Goal: Task Accomplishment & Management: Manage account settings

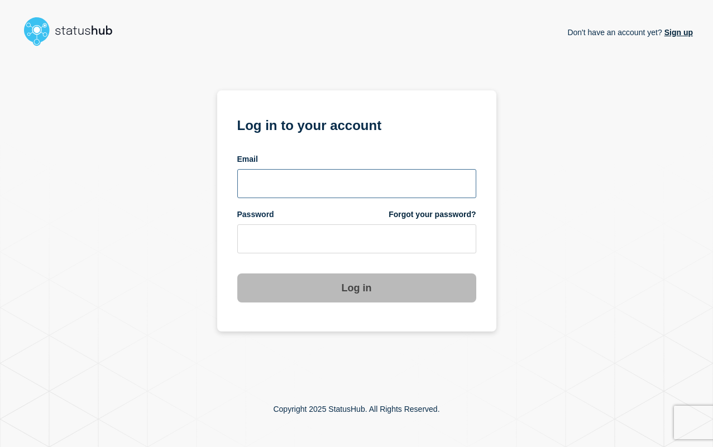
click at [334, 189] on input "email input" at bounding box center [356, 183] width 239 height 29
click at [333, 189] on input "email input" at bounding box center [356, 183] width 239 height 29
type input "[EMAIL_ADDRESS][DOMAIN_NAME]"
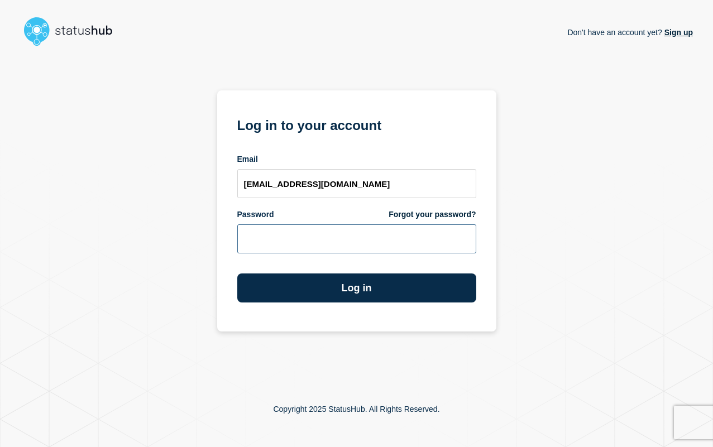
click at [237, 273] on button "Log in" at bounding box center [356, 287] width 239 height 29
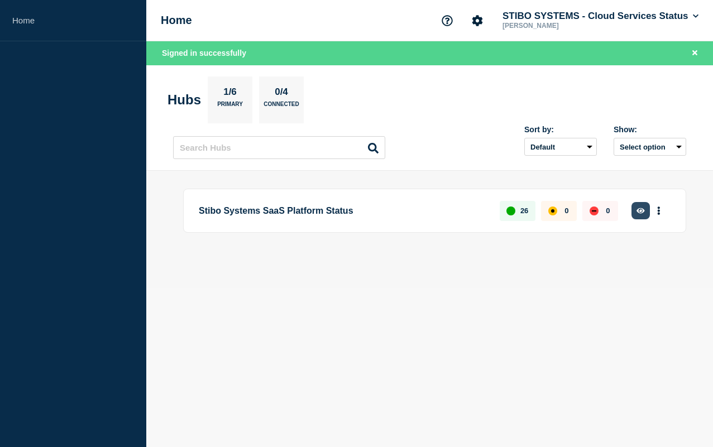
click at [640, 209] on icon "button" at bounding box center [640, 211] width 8 height 6
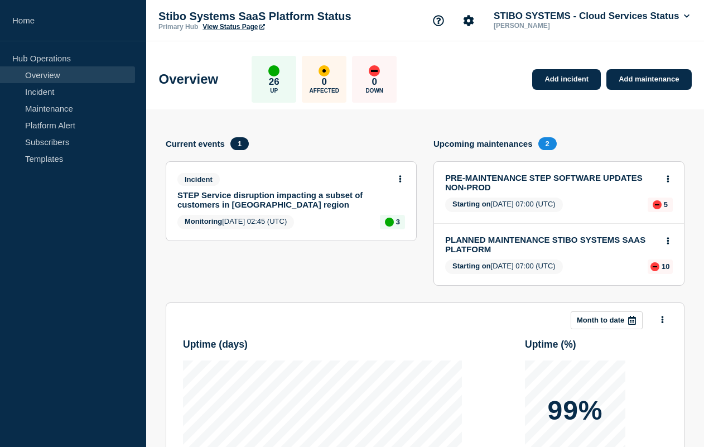
click at [302, 196] on link "STEP Service disruption impacting a subset of customers in [GEOGRAPHIC_DATA] re…" at bounding box center [283, 199] width 213 height 19
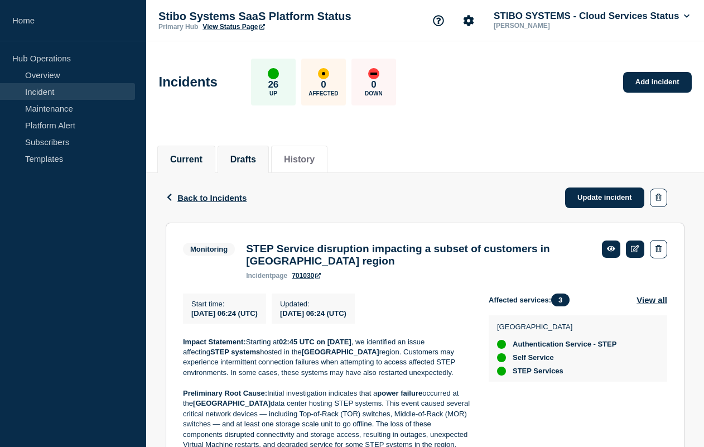
click at [239, 149] on li "Drafts" at bounding box center [243, 159] width 51 height 27
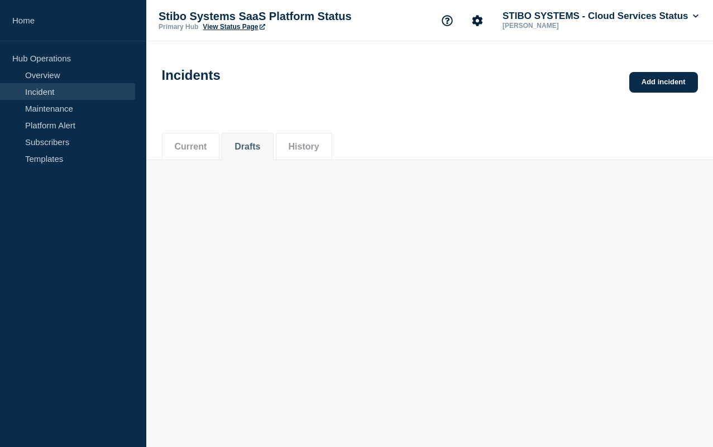
click at [314, 152] on button "History" at bounding box center [304, 147] width 31 height 10
click at [316, 138] on li "History" at bounding box center [304, 146] width 56 height 27
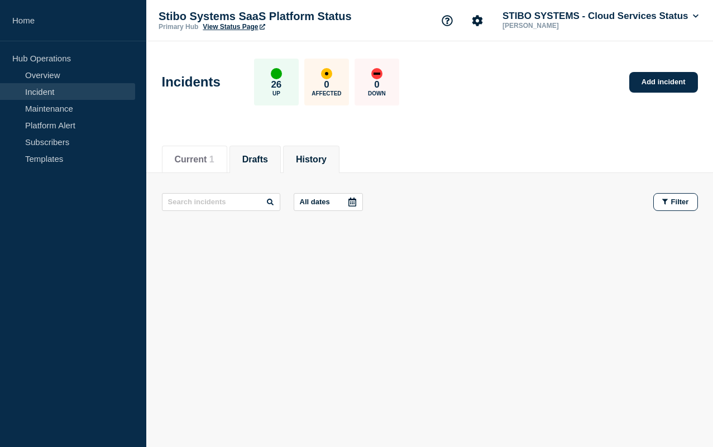
click at [321, 160] on button "History" at bounding box center [311, 160] width 31 height 10
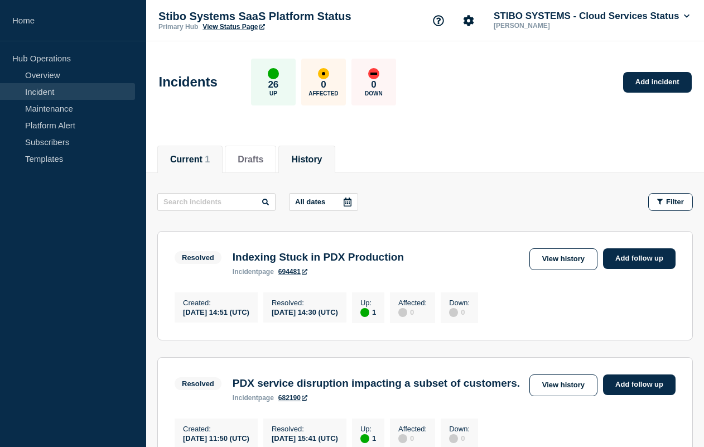
click at [194, 157] on button "Current 1" at bounding box center [190, 160] width 40 height 10
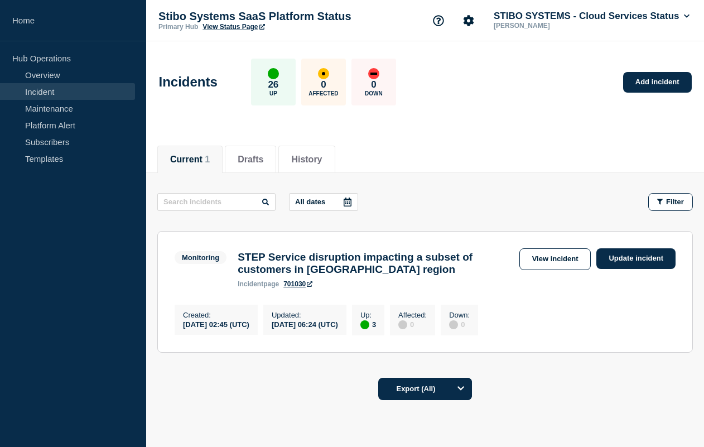
scroll to position [63, 0]
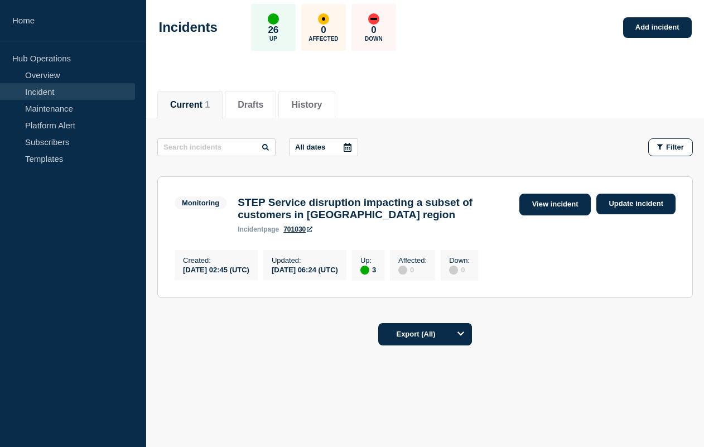
click at [552, 194] on link "View incident" at bounding box center [556, 205] width 72 height 22
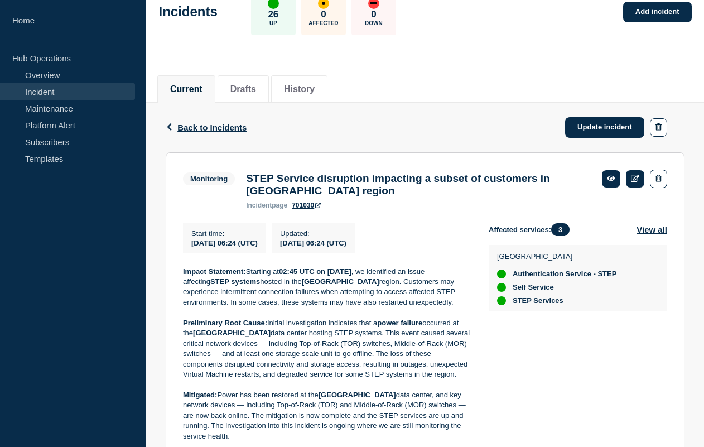
scroll to position [75, 0]
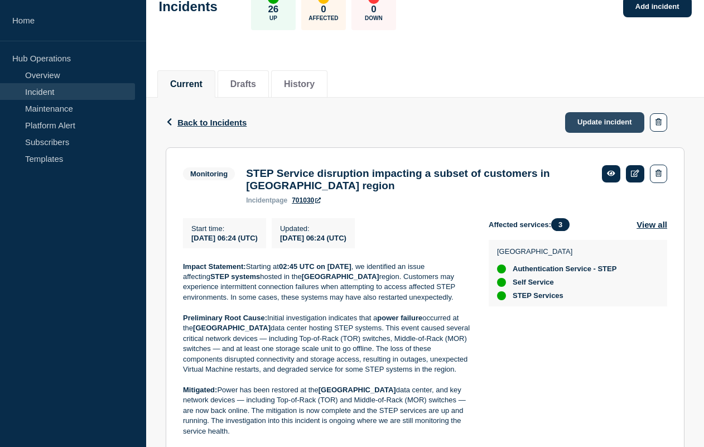
click at [583, 126] on link "Update incident" at bounding box center [604, 122] width 79 height 21
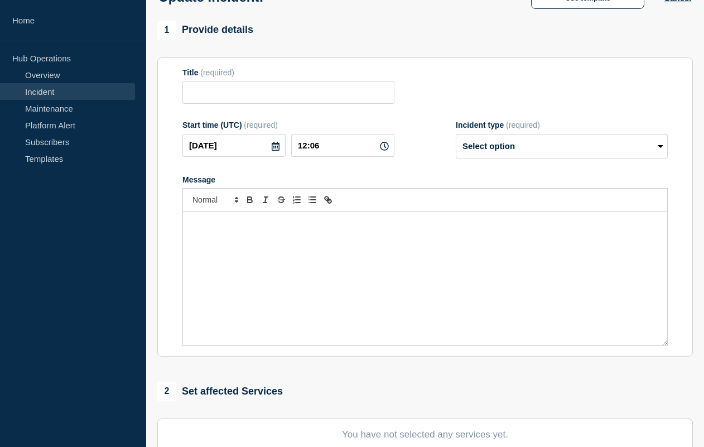
type input "STEP Service disruption impacting a subset of customers in [GEOGRAPHIC_DATA] re…"
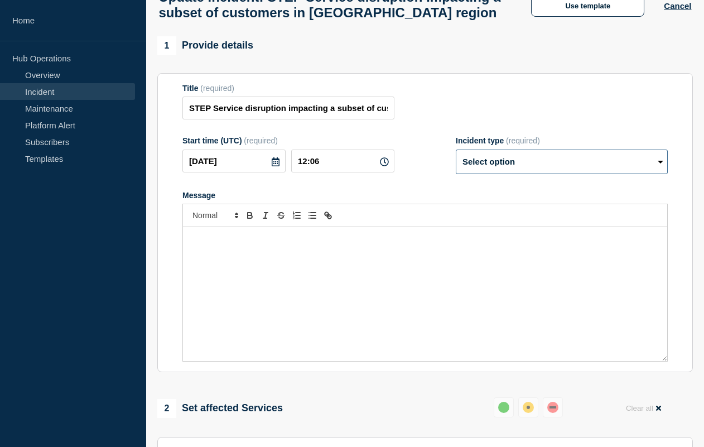
click at [467, 174] on select "Select option Investigating Identified Monitoring Resolved" at bounding box center [562, 162] width 212 height 25
select select "resolved"
click at [456, 160] on select "Select option Investigating Identified Monitoring Resolved" at bounding box center [562, 162] width 212 height 25
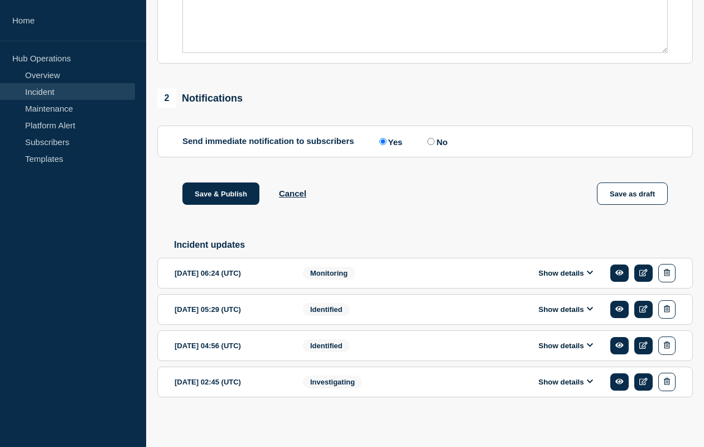
scroll to position [409, 0]
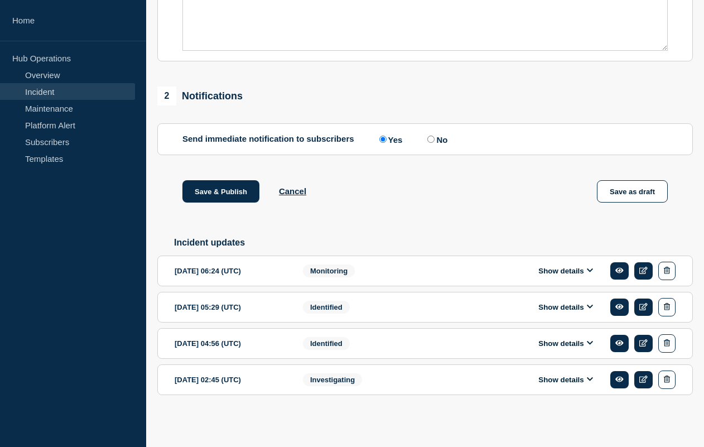
drag, startPoint x: 66, startPoint y: 93, endPoint x: 1, endPoint y: 217, distance: 139.3
click at [0, 0] on nav "Home Hub Operations Overview Incident Maintenance Platform Alert Subscribers Te…" at bounding box center [73, 92] width 146 height 184
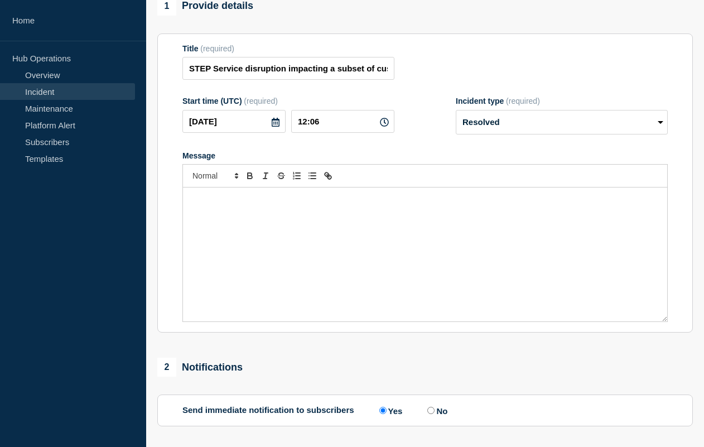
scroll to position [119, 0]
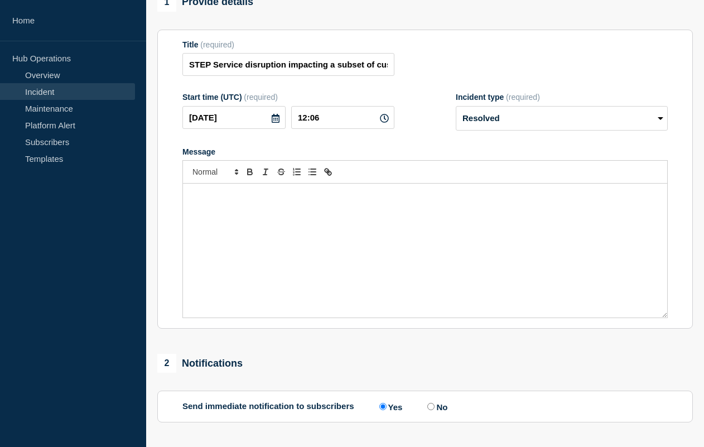
click at [321, 235] on div "Message" at bounding box center [425, 251] width 484 height 134
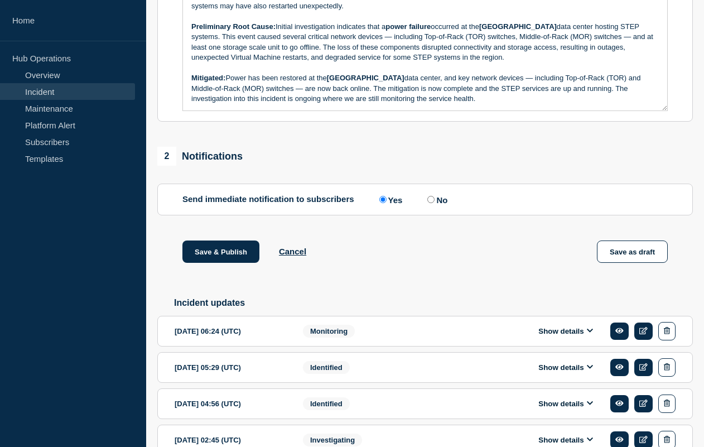
scroll to position [333, 0]
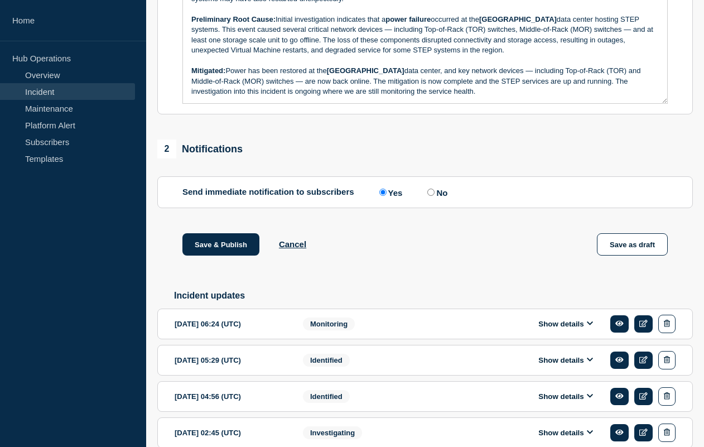
click at [430, 196] on input "No" at bounding box center [430, 192] width 7 height 7
radio input "true"
radio input "false"
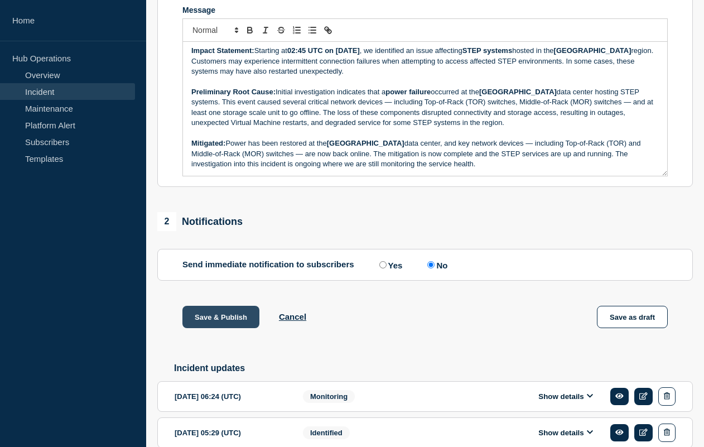
scroll to position [266, 0]
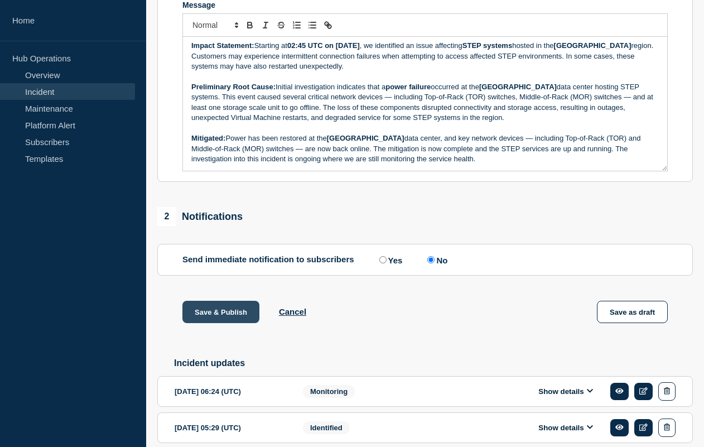
click at [223, 323] on button "Save & Publish" at bounding box center [220, 312] width 77 height 22
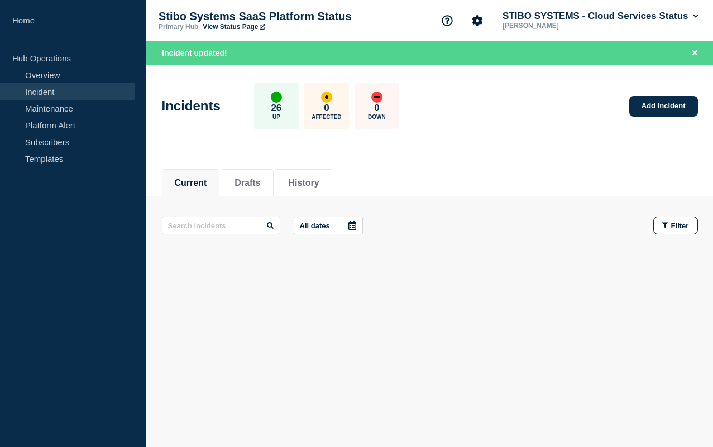
click at [311, 200] on main "All dates Filter" at bounding box center [429, 225] width 566 height 58
click at [295, 171] on li "History" at bounding box center [304, 182] width 56 height 27
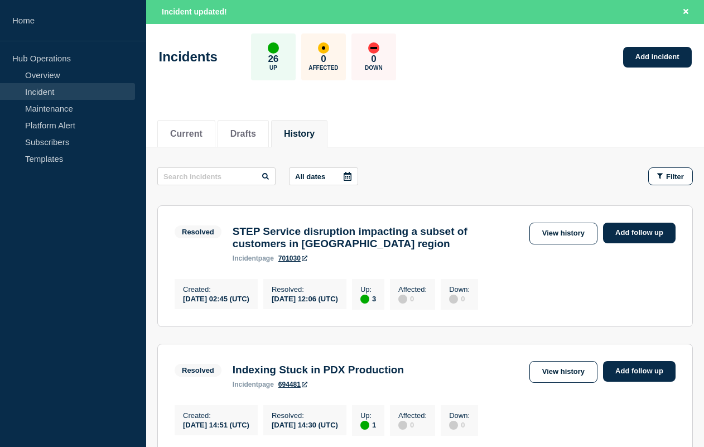
scroll to position [58, 0]
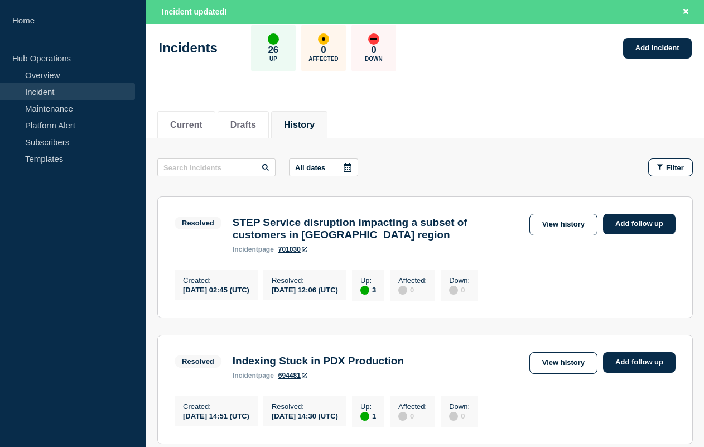
click at [434, 224] on h3 "STEP Service disruption impacting a subset of customers in [GEOGRAPHIC_DATA] re…" at bounding box center [378, 229] width 291 height 25
click at [536, 230] on link "View history" at bounding box center [564, 225] width 68 height 22
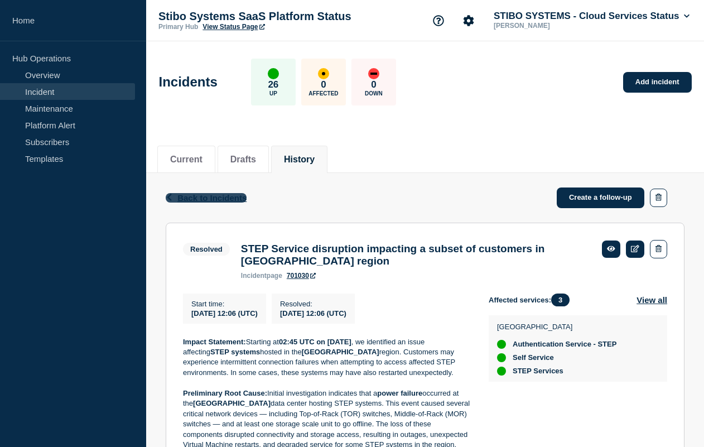
click at [204, 200] on span "Back to Incidents" at bounding box center [211, 197] width 69 height 9
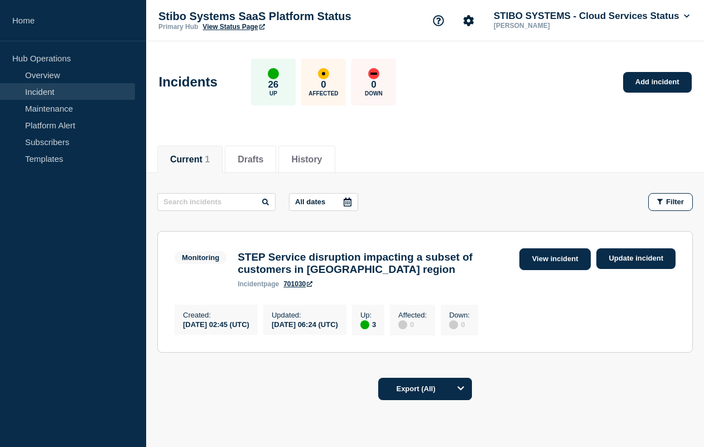
click at [542, 258] on link "View incident" at bounding box center [556, 259] width 72 height 22
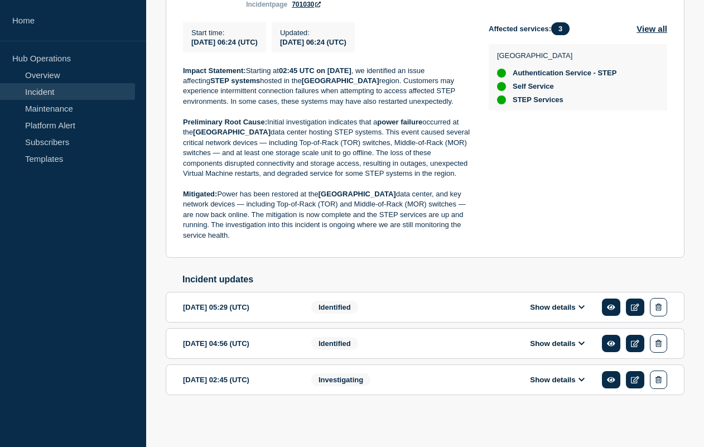
scroll to position [208, 0]
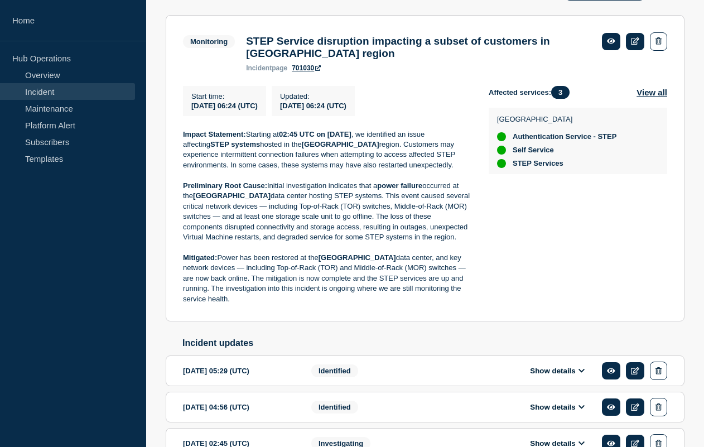
drag, startPoint x: 208, startPoint y: 309, endPoint x: 181, endPoint y: 145, distance: 166.1
click at [181, 145] on section "Monitoring STEP Service disruption impacting a subset of customers in [GEOGRAPH…" at bounding box center [425, 168] width 519 height 307
copy div "Loremi Dolorsita: Consecte ad 45:86 ELI se 77 Doeius 5033 , te incididunt ut la…"
click at [241, 243] on p "Preliminary Root Cause: Initial investigation indicates that a power failure oc…" at bounding box center [327, 212] width 288 height 62
